Goal: Information Seeking & Learning: Learn about a topic

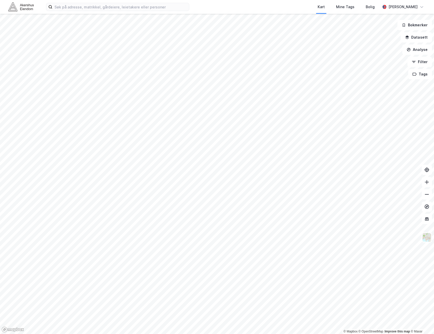
click at [312, 333] on html "Kart Mine Tags Bolig [PERSON_NAME] © Mapbox © OpenStreetMap Improve this map © …" at bounding box center [217, 167] width 434 height 334
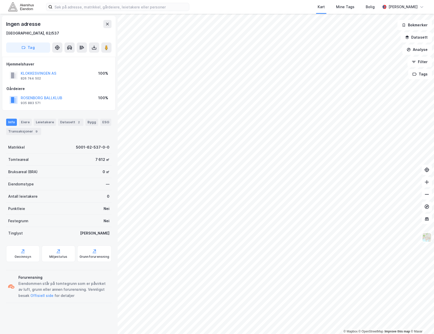
click at [63, 79] on div "KLOKKESVINGEN AS 826 744 502 100%" at bounding box center [58, 75] width 105 height 12
